Goal: Task Accomplishment & Management: Manage account settings

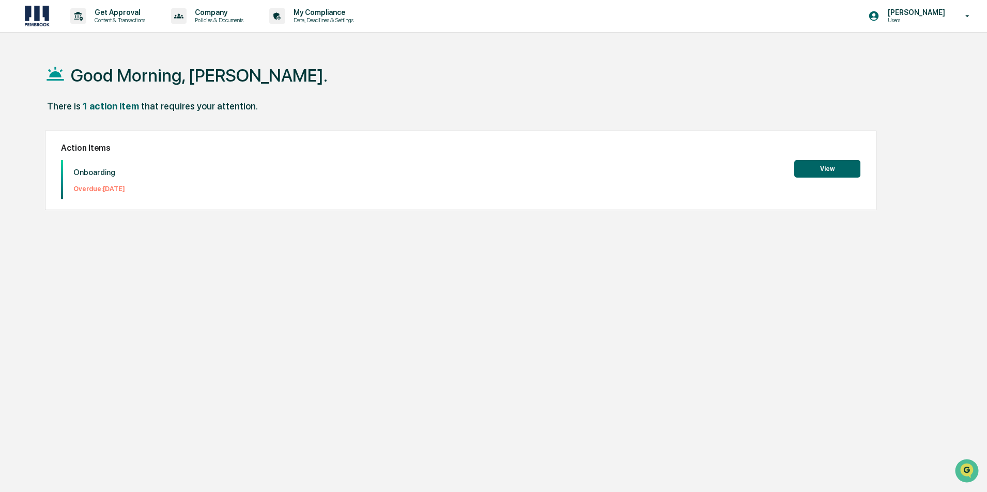
click at [829, 168] on button "View" at bounding box center [827, 169] width 66 height 18
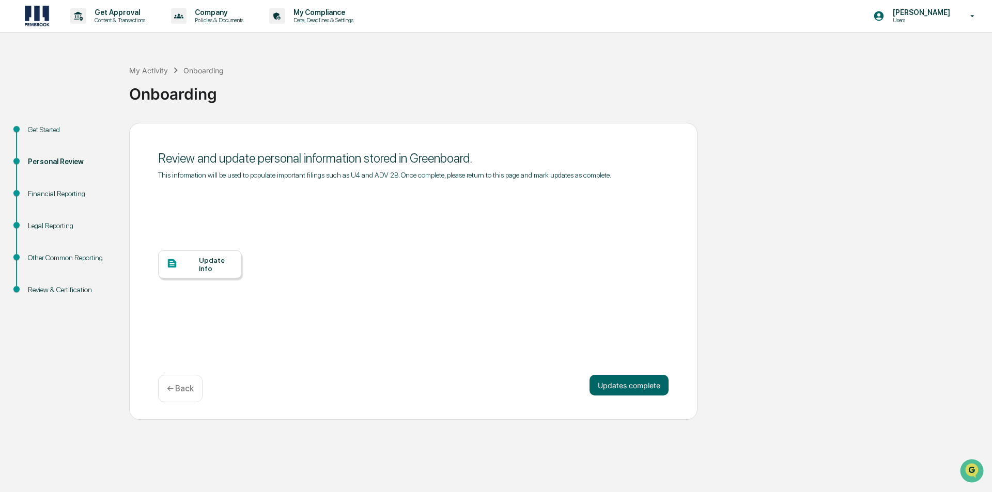
click at [196, 261] on div at bounding box center [182, 264] width 33 height 13
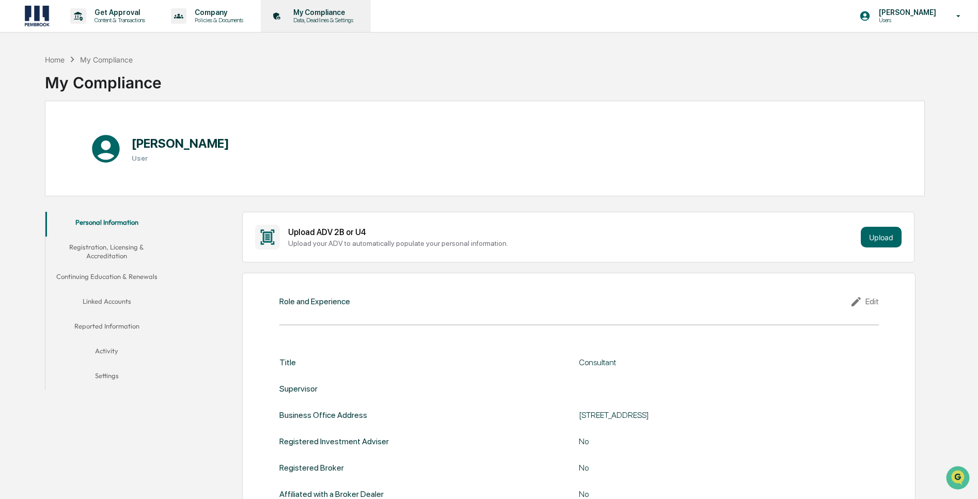
click at [322, 15] on p "My Compliance" at bounding box center [321, 12] width 73 height 8
click at [961, 18] on icon at bounding box center [959, 16] width 18 height 10
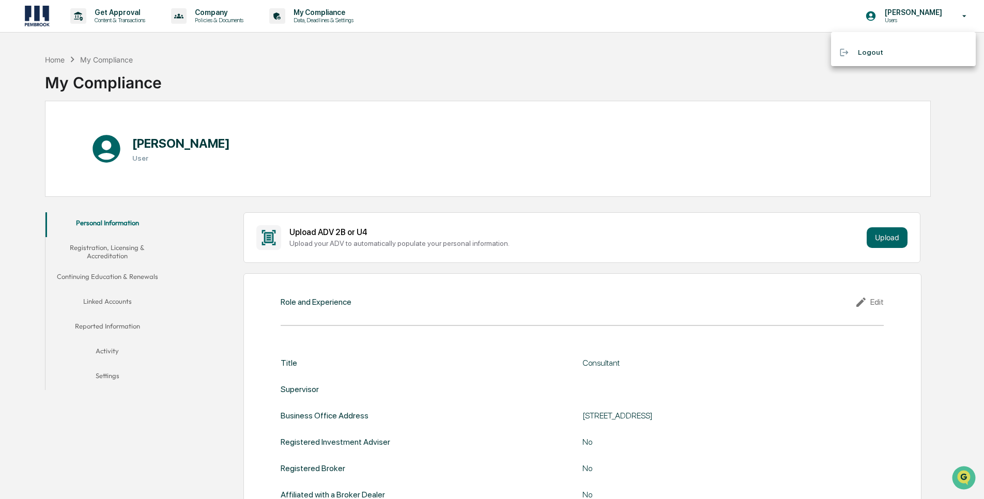
click at [870, 55] on li "Logout" at bounding box center [903, 52] width 145 height 19
